Goal: Task Accomplishment & Management: Complete application form

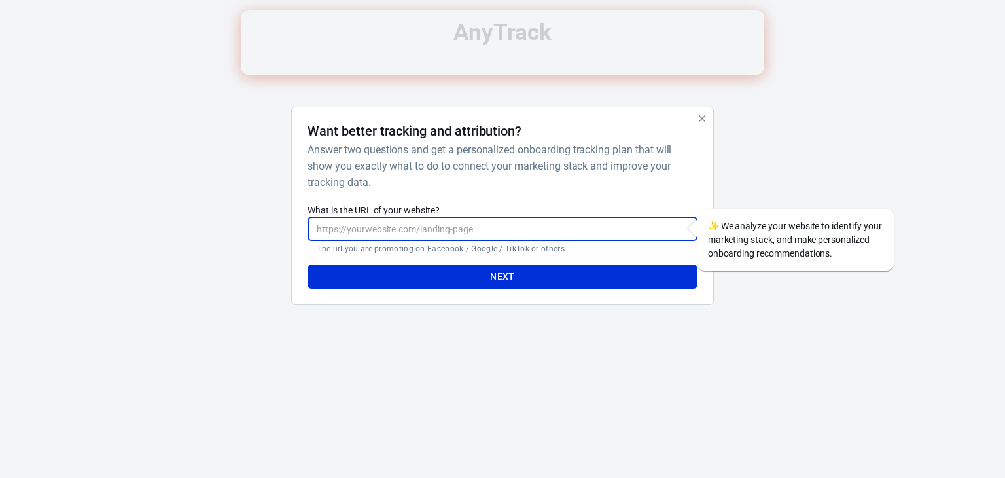
click at [352, 228] on input "What is the URL of your website?" at bounding box center [501, 229] width 389 height 24
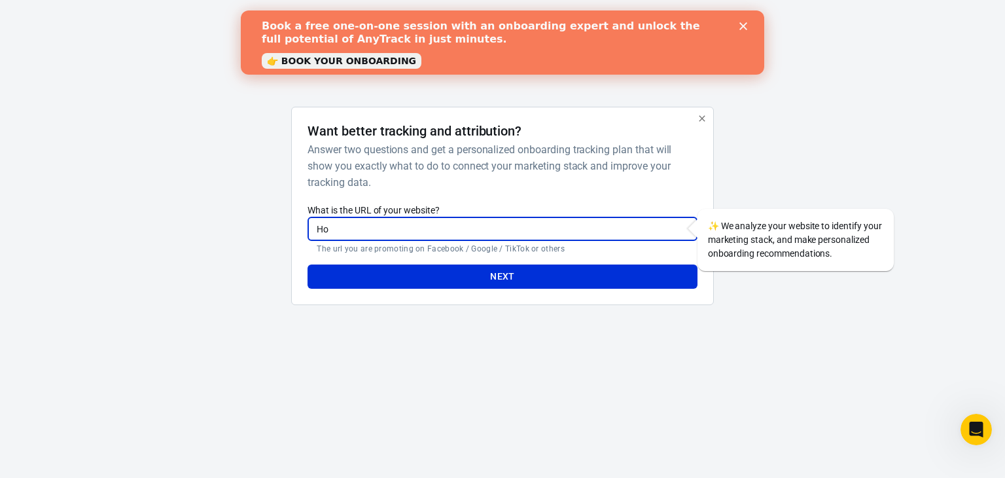
type input "H"
paste input "[URL][DOMAIN_NAME]"
type input "[URL][DOMAIN_NAME]"
click at [459, 276] on button "Next" at bounding box center [501, 276] width 389 height 24
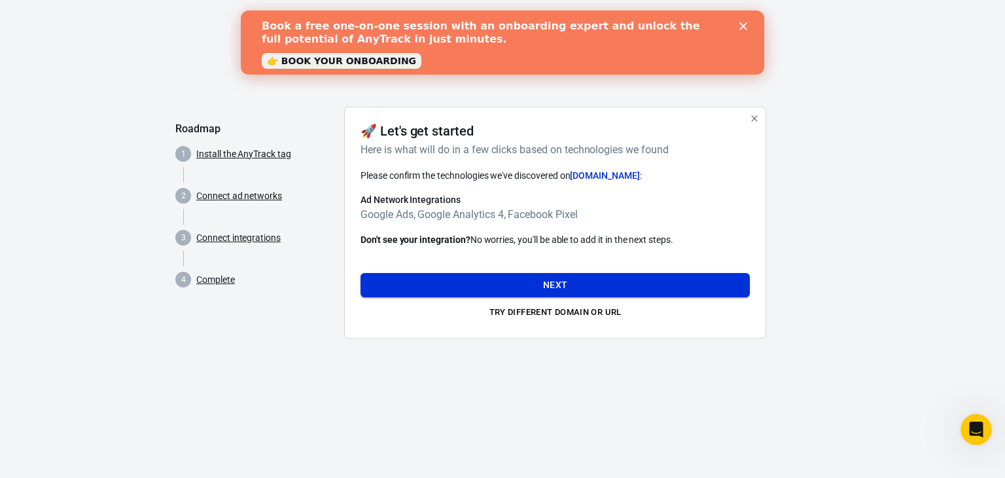
click at [496, 283] on button "Next" at bounding box center [554, 285] width 389 height 24
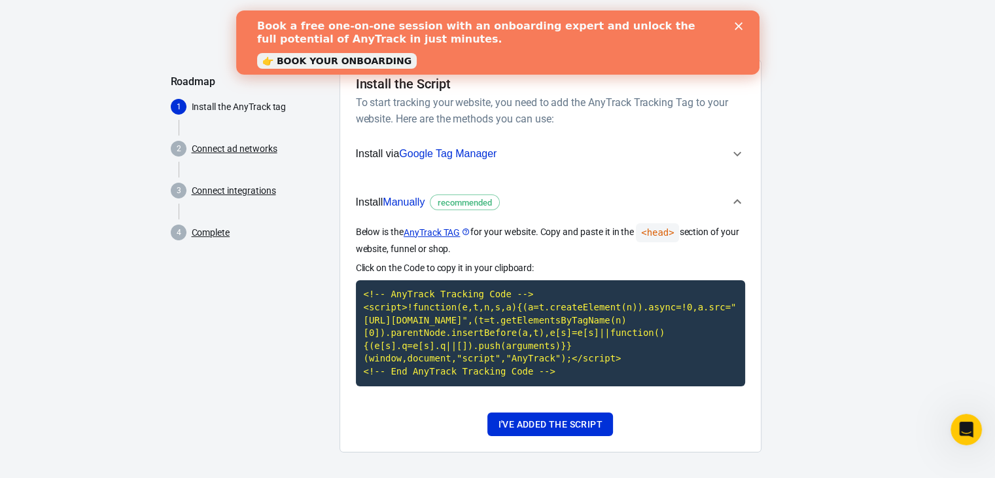
scroll to position [53, 0]
